Goal: Task Accomplishment & Management: Manage account settings

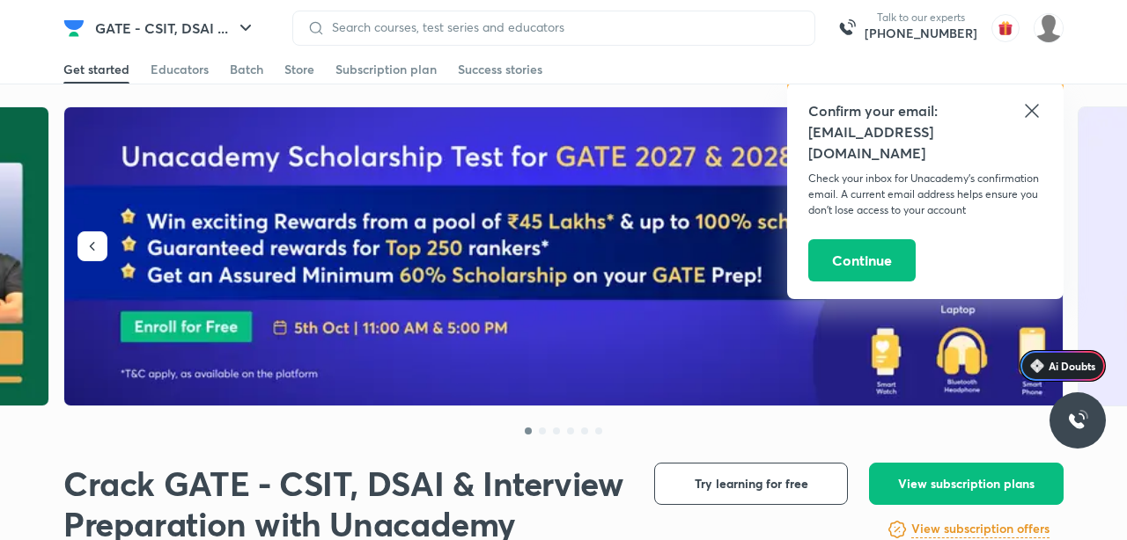
scroll to position [12, 0]
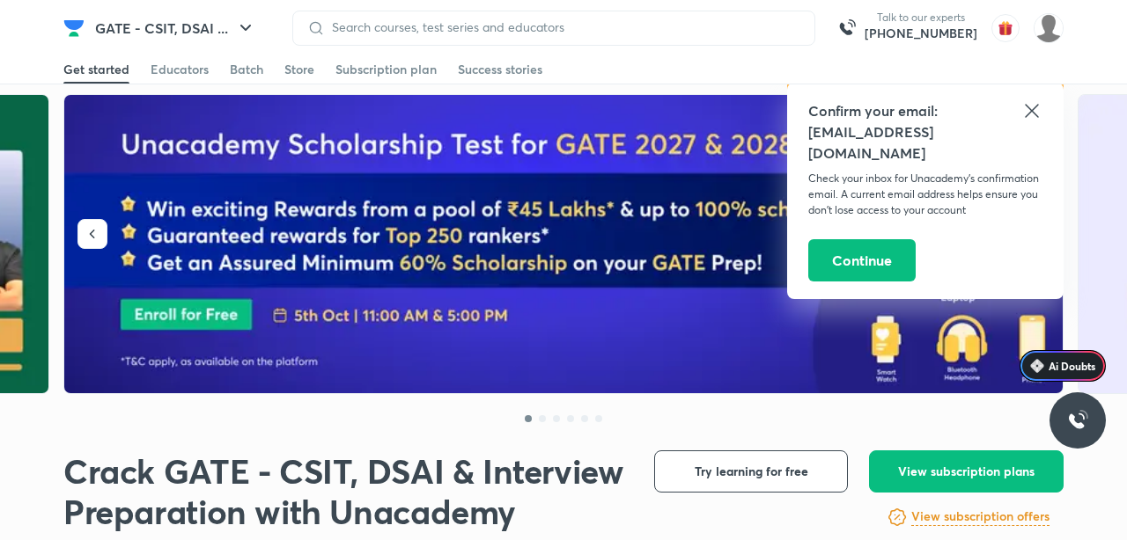
click at [1030, 112] on icon at bounding box center [1031, 110] width 13 height 13
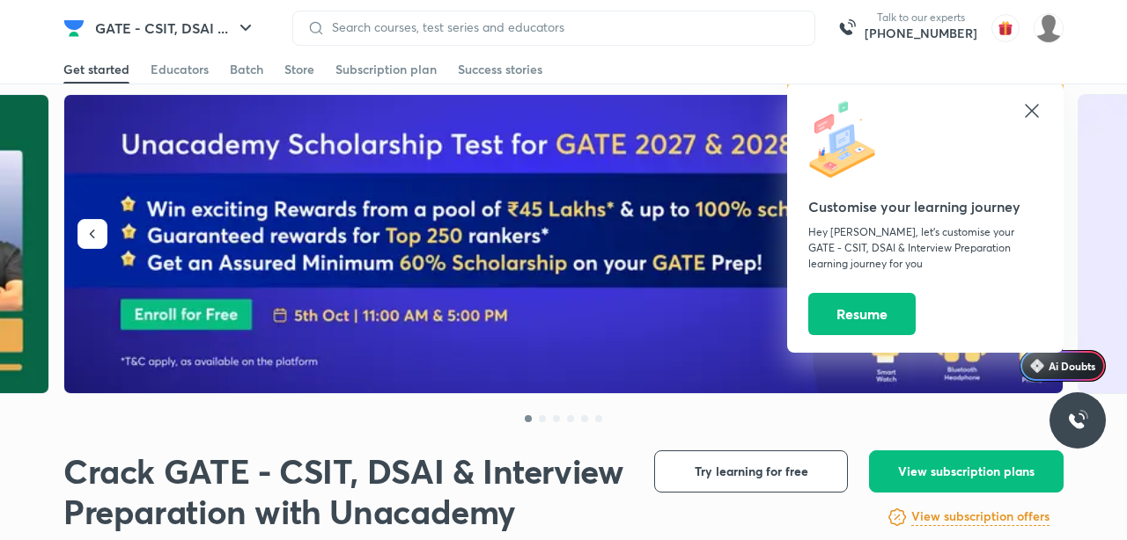
click at [1017, 115] on div at bounding box center [925, 141] width 234 height 82
click at [1028, 107] on icon at bounding box center [1031, 110] width 13 height 13
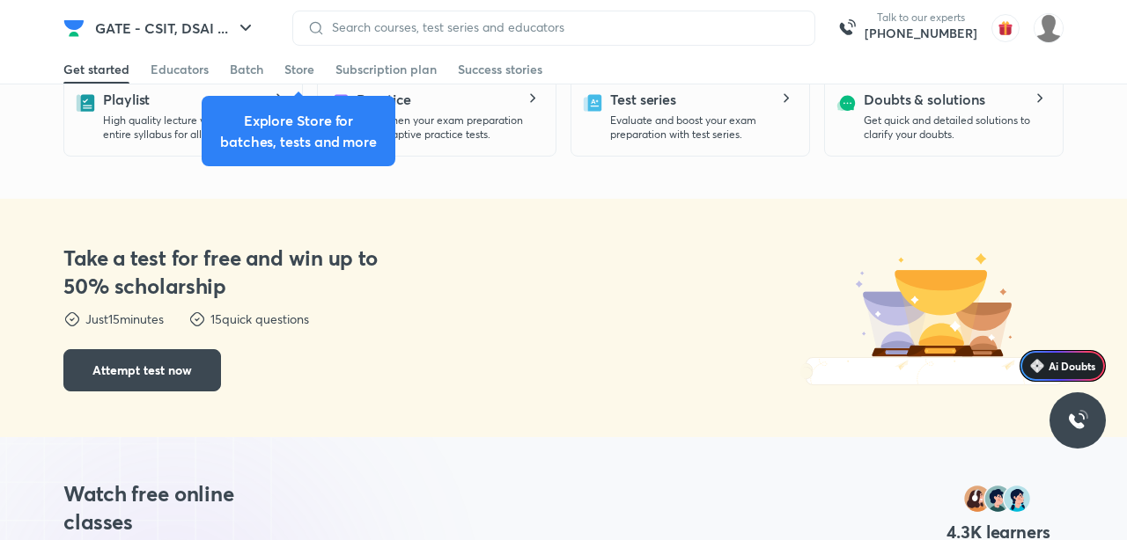
scroll to position [622, 0]
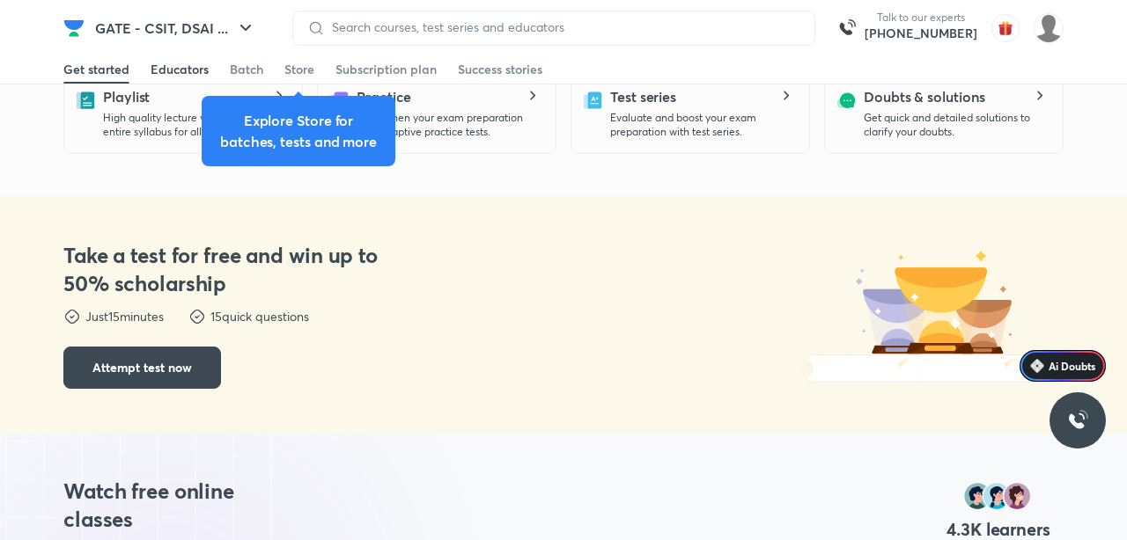
click at [160, 70] on div "Educators" at bounding box center [180, 70] width 58 height 18
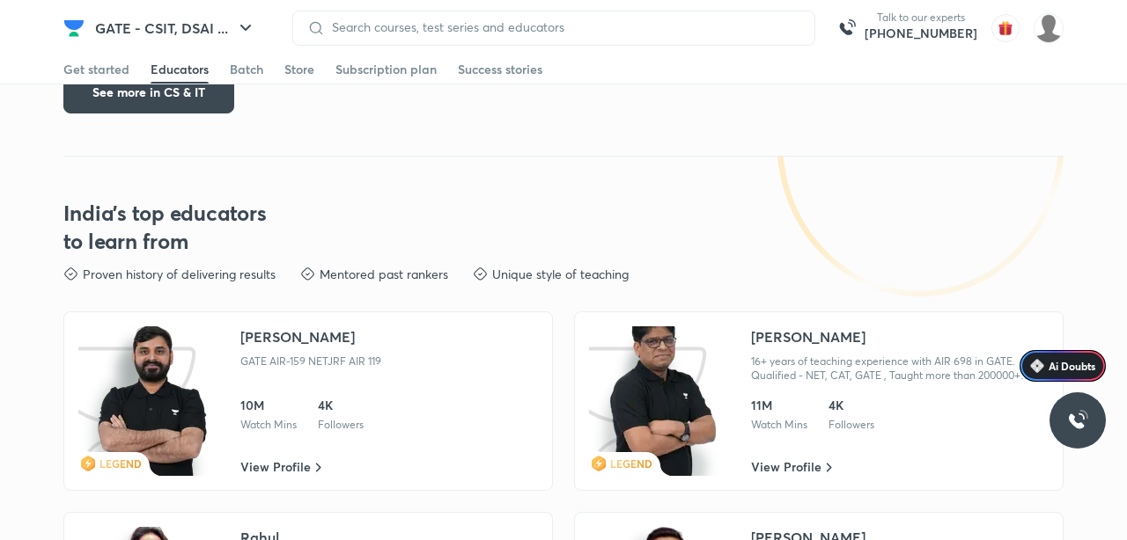
scroll to position [2856, 0]
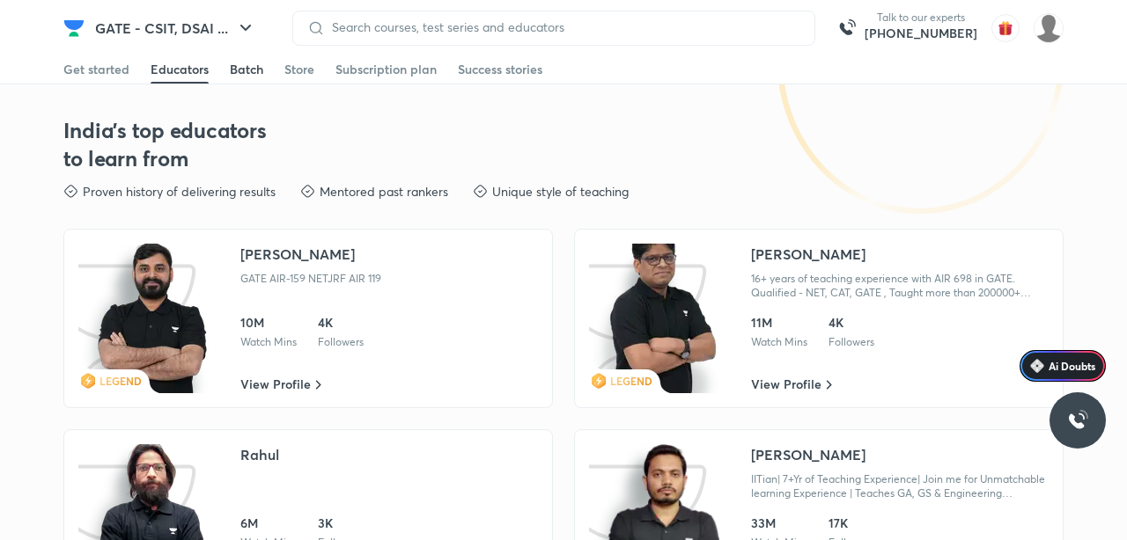
click at [246, 71] on div "Batch" at bounding box center [246, 70] width 33 height 18
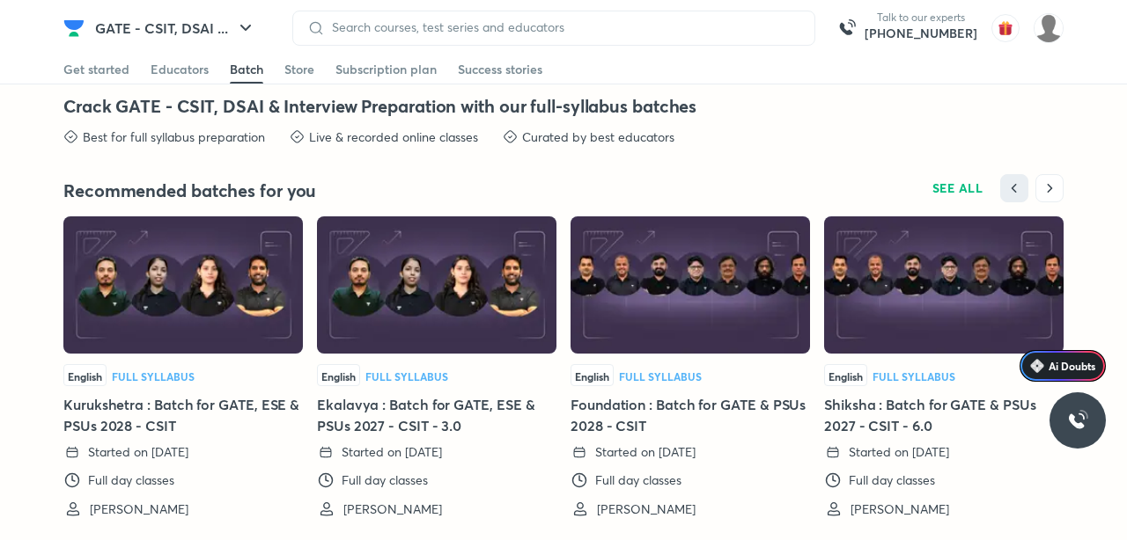
scroll to position [3896, 0]
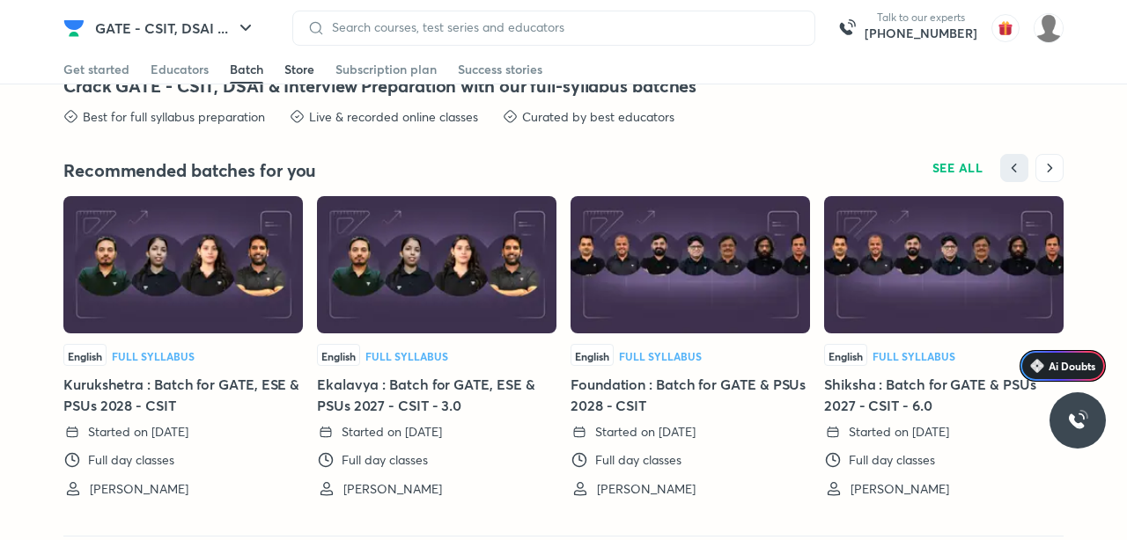
click at [304, 79] on link "Store" at bounding box center [299, 69] width 30 height 28
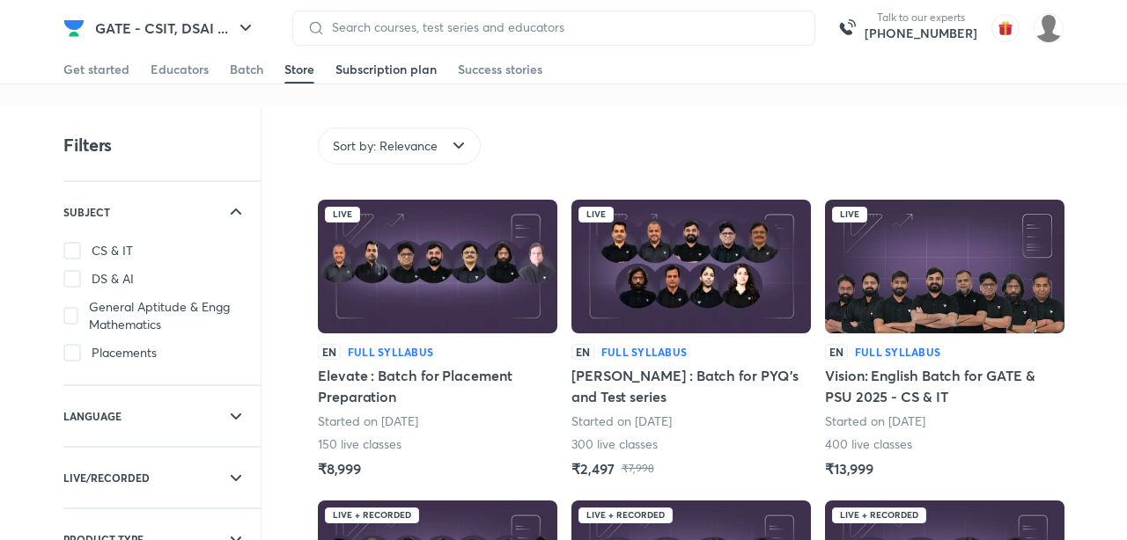
click at [344, 76] on div "Subscription plan" at bounding box center [385, 70] width 101 height 18
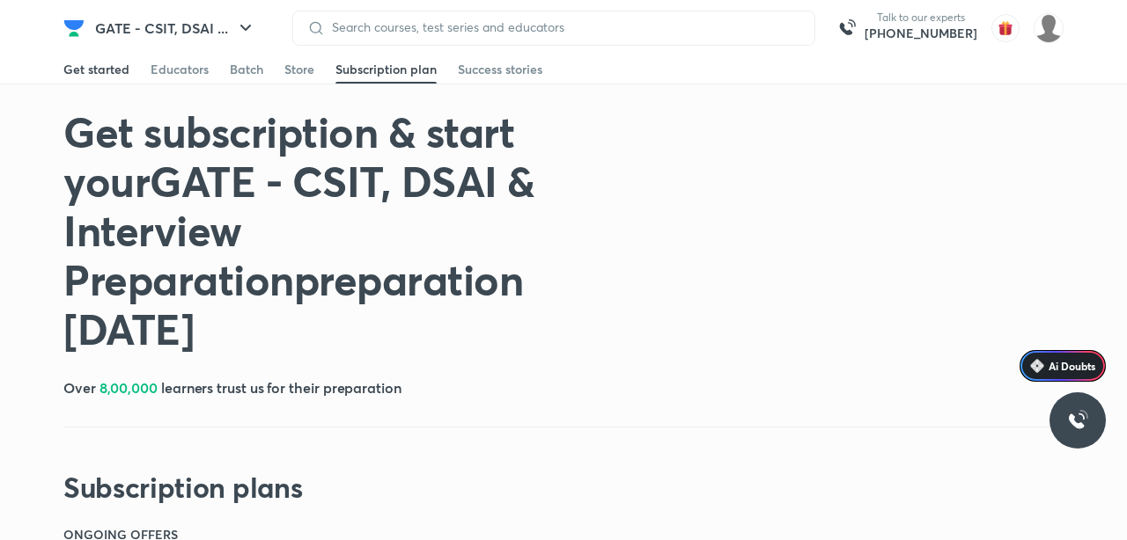
click at [70, 78] on link "Get started" at bounding box center [96, 69] width 66 height 28
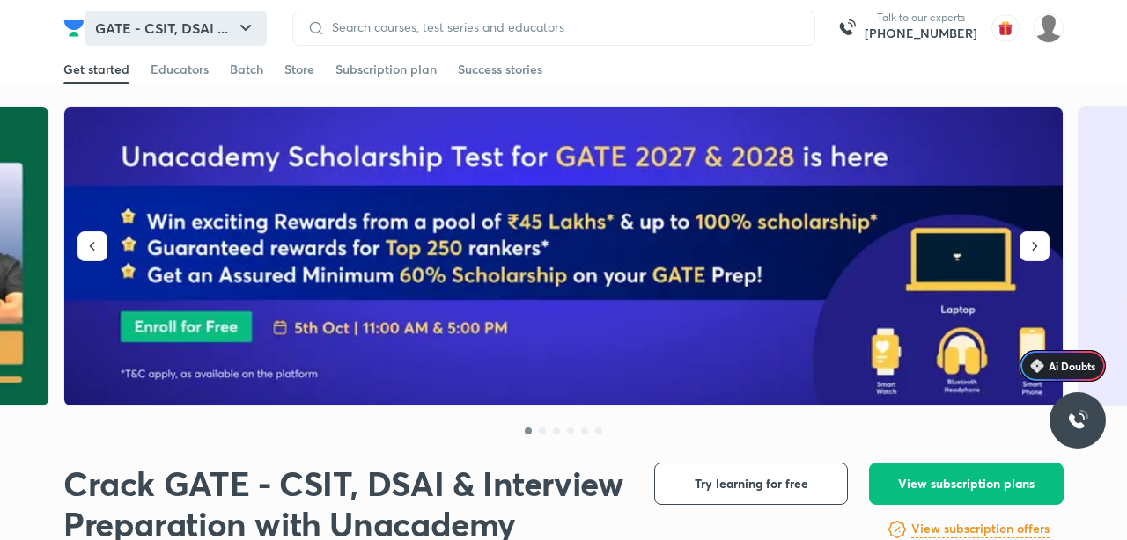
click at [222, 22] on button "GATE - CSIT, DSAI ..." at bounding box center [176, 28] width 182 height 35
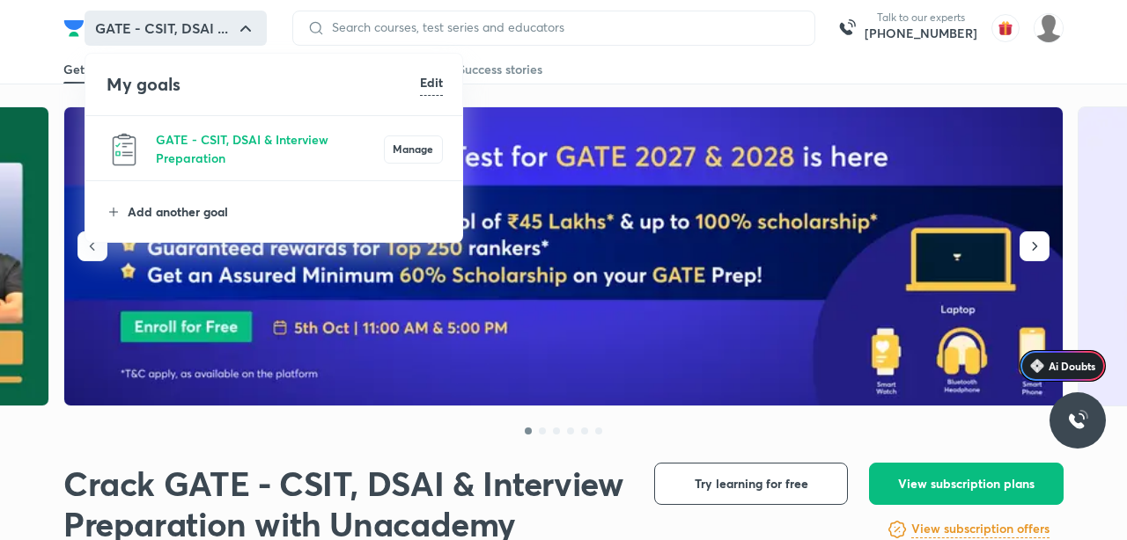
click at [229, 220] on p "Add another goal" at bounding box center [285, 211] width 315 height 18
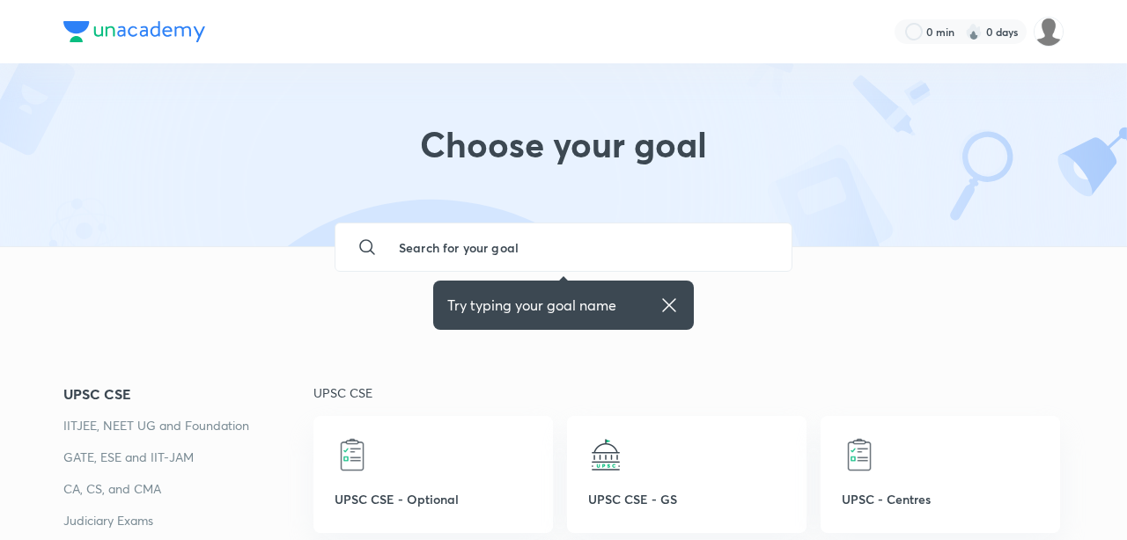
click at [541, 249] on input "text" at bounding box center [581, 248] width 393 height 48
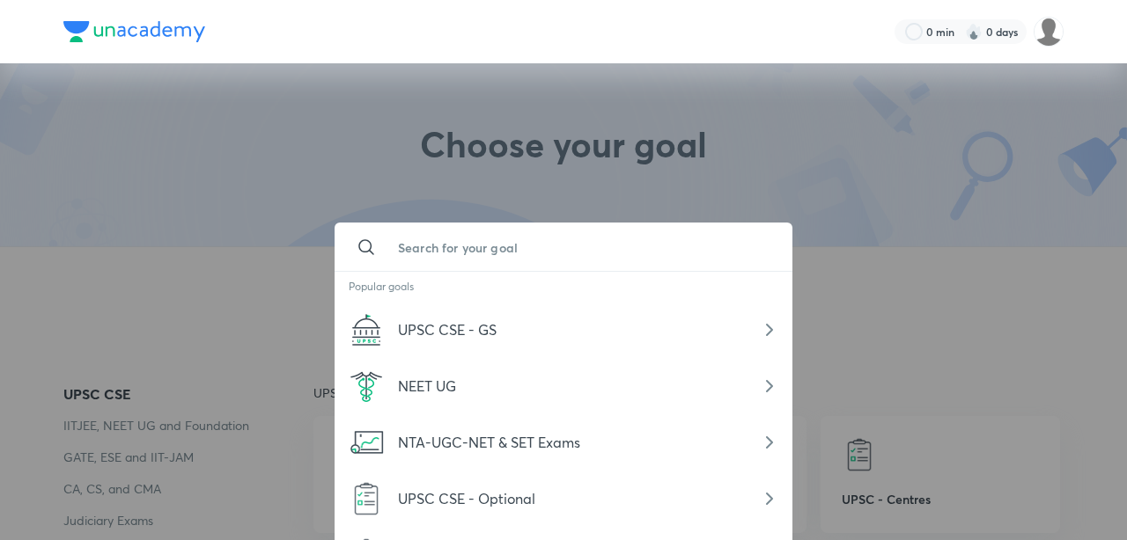
type input "s"
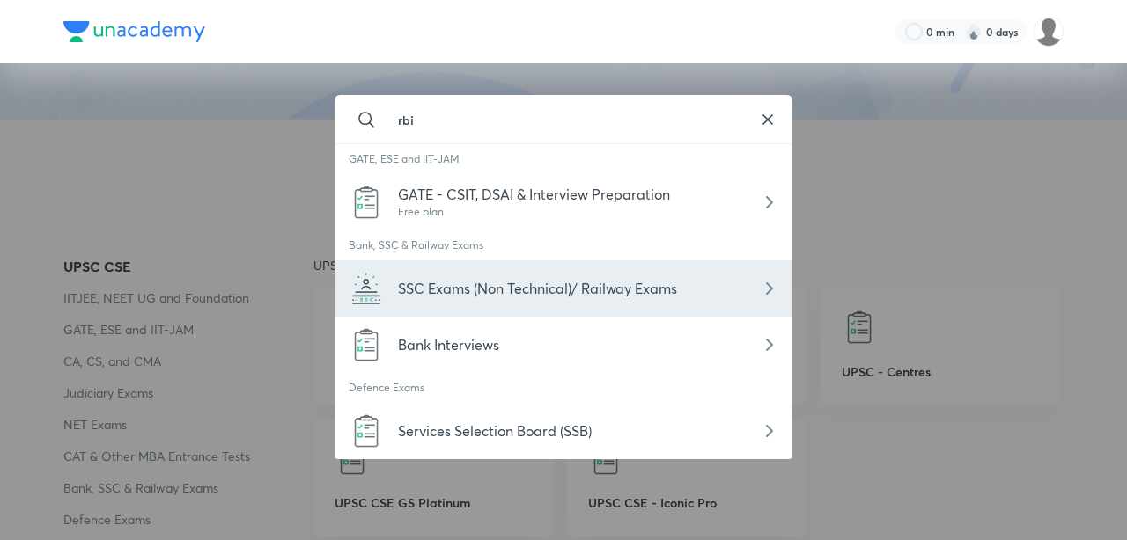
scroll to position [158, 0]
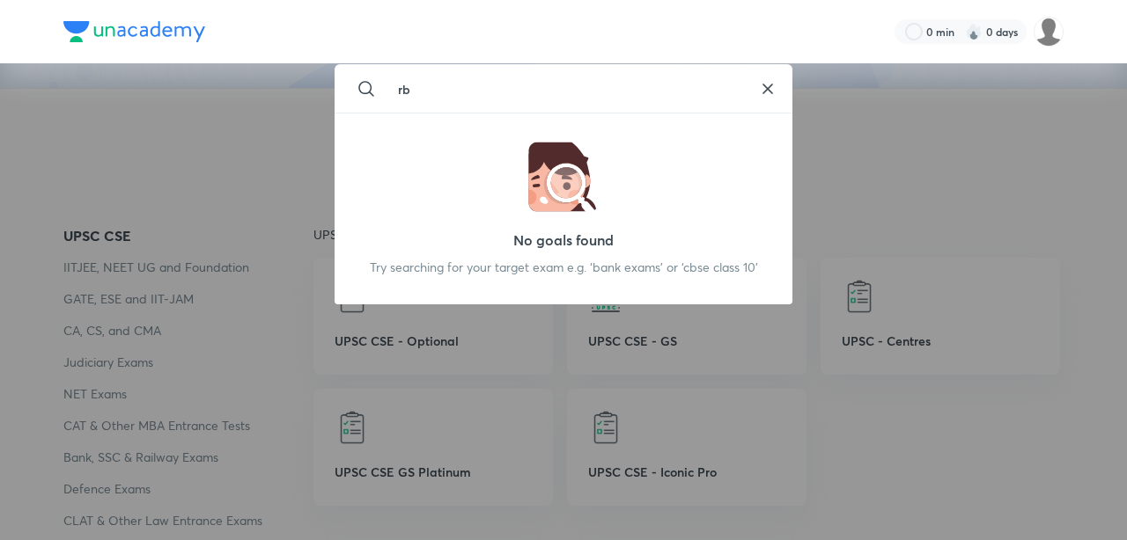
type input "r"
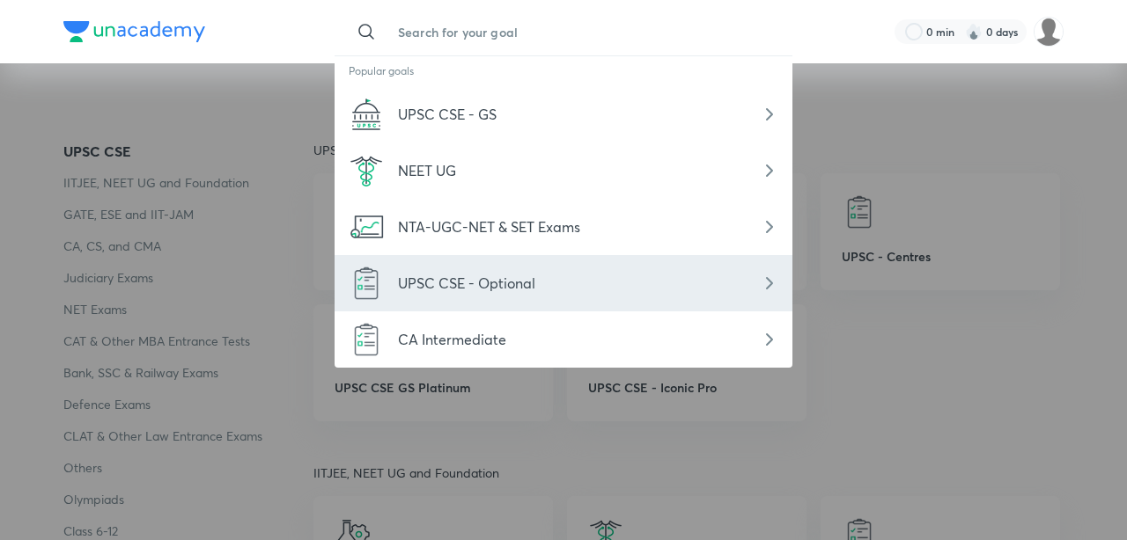
scroll to position [239, 0]
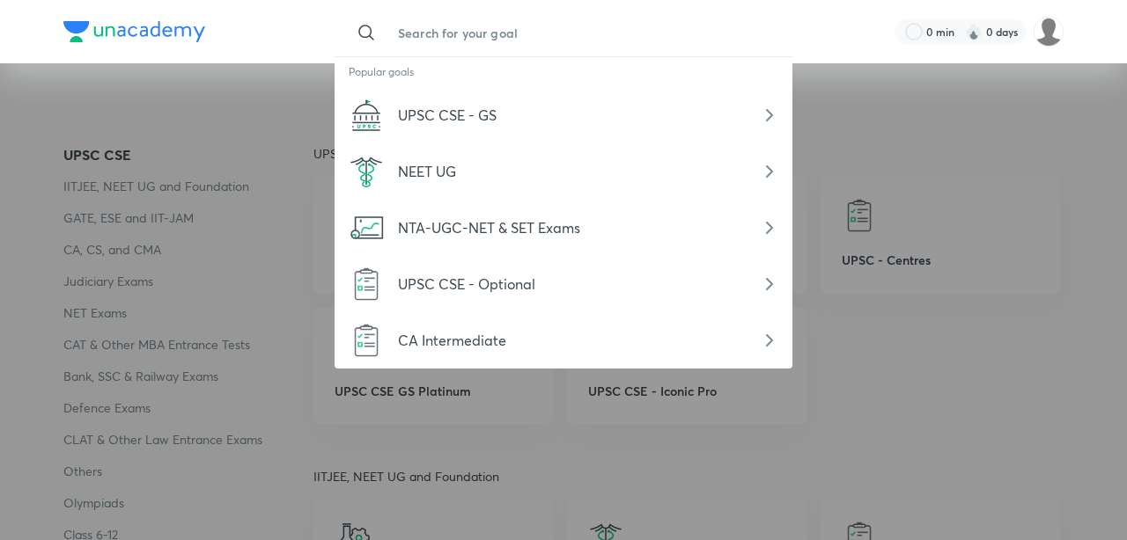
click at [261, 298] on div at bounding box center [563, 270] width 1127 height 540
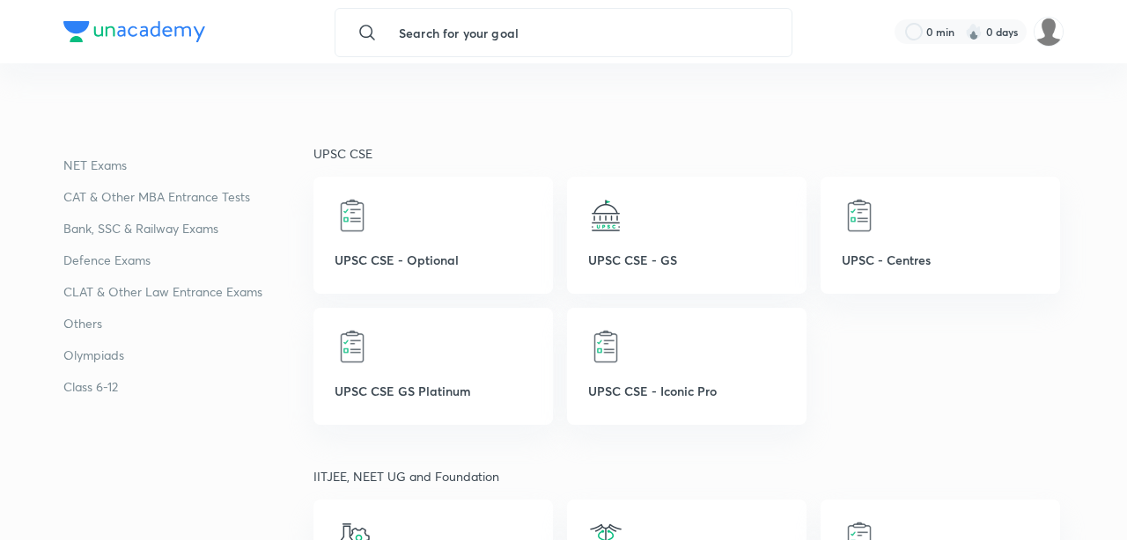
scroll to position [0, 0]
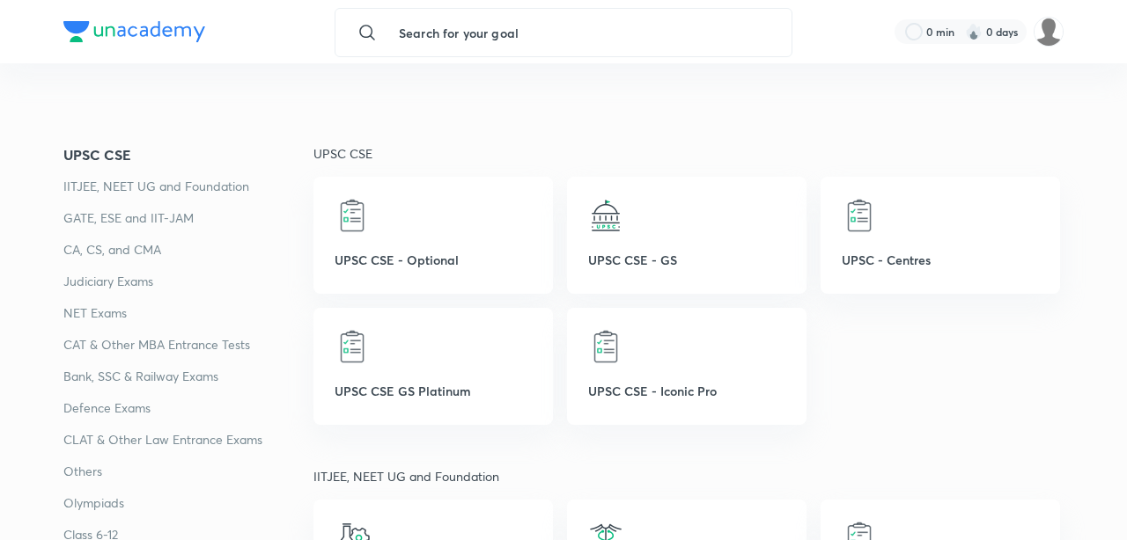
click at [158, 32] on img at bounding box center [134, 31] width 142 height 21
